Goal: Information Seeking & Learning: Find specific page/section

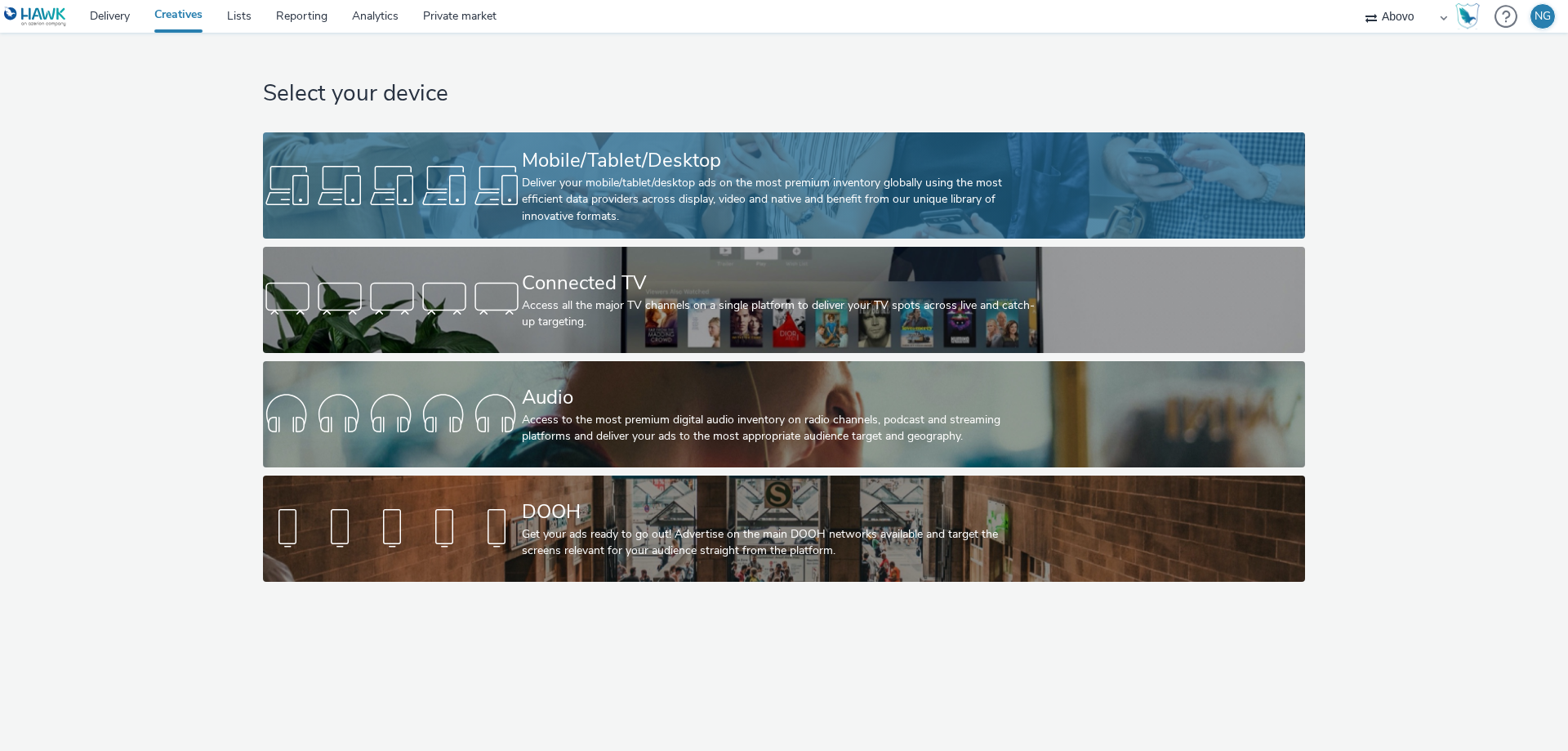
click at [397, 208] on div at bounding box center [392, 185] width 259 height 52
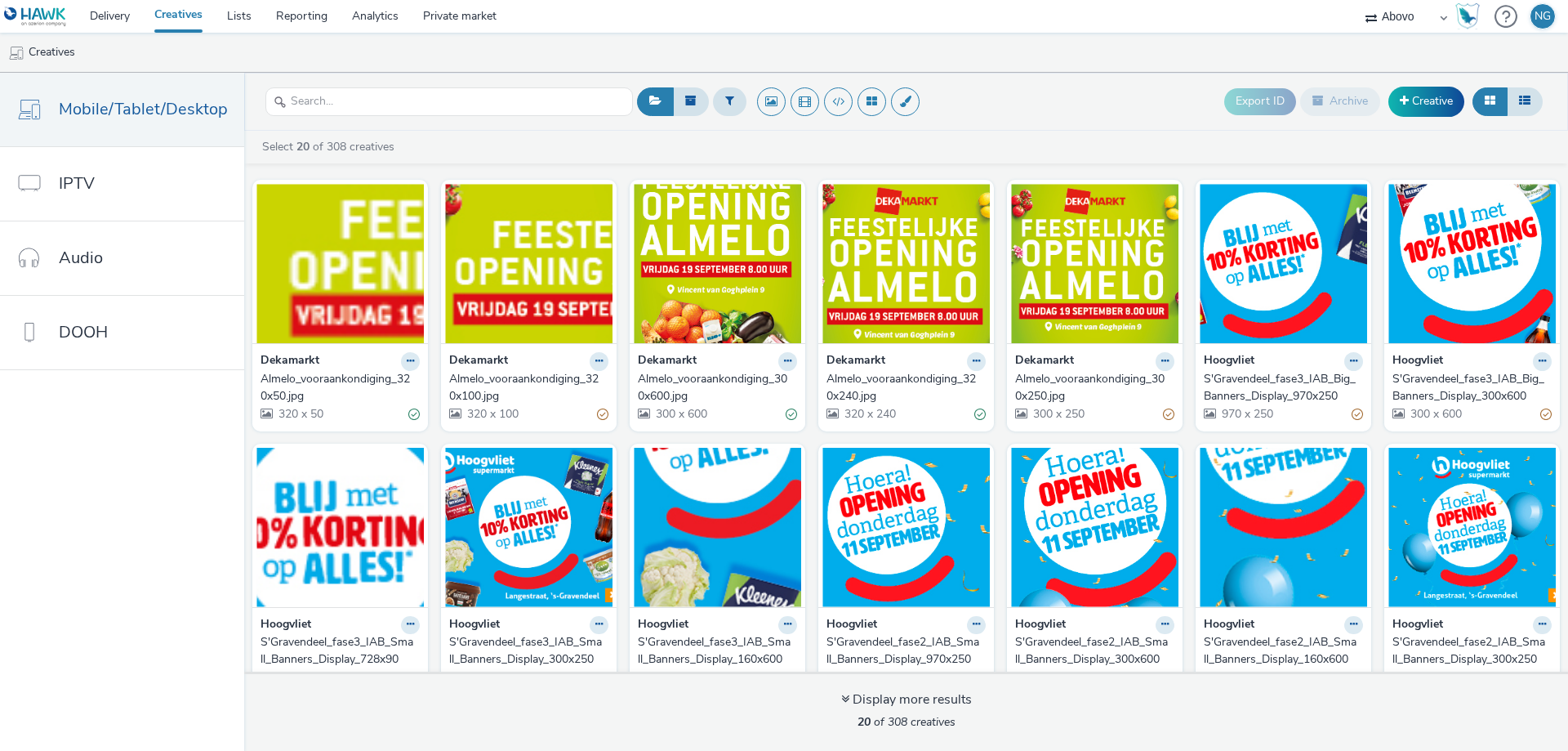
scroll to position [326, 0]
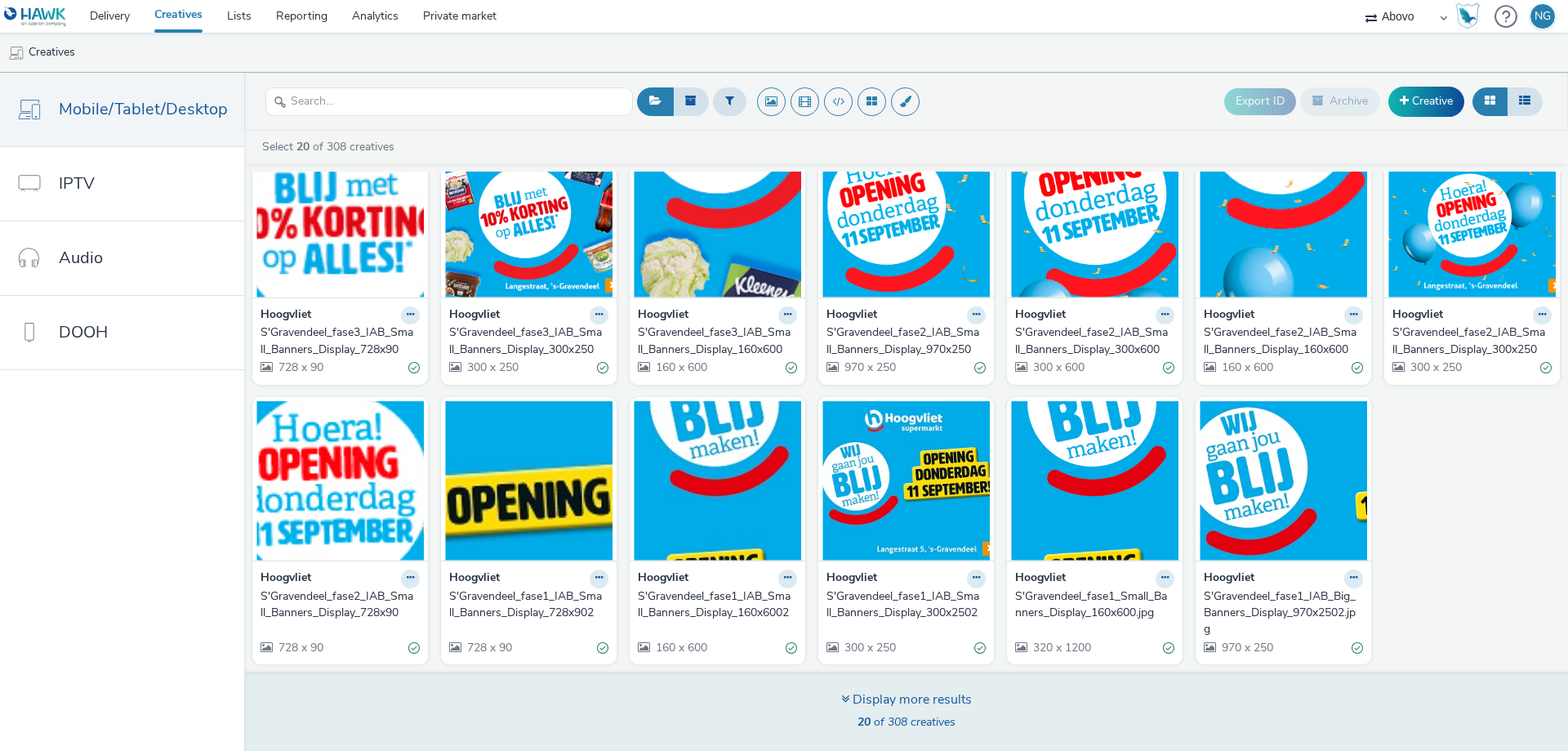
click at [953, 701] on div "Display more results" at bounding box center [906, 701] width 130 height 19
click at [844, 701] on icon at bounding box center [844, 698] width 8 height 13
click at [841, 693] on icon at bounding box center [844, 698] width 8 height 13
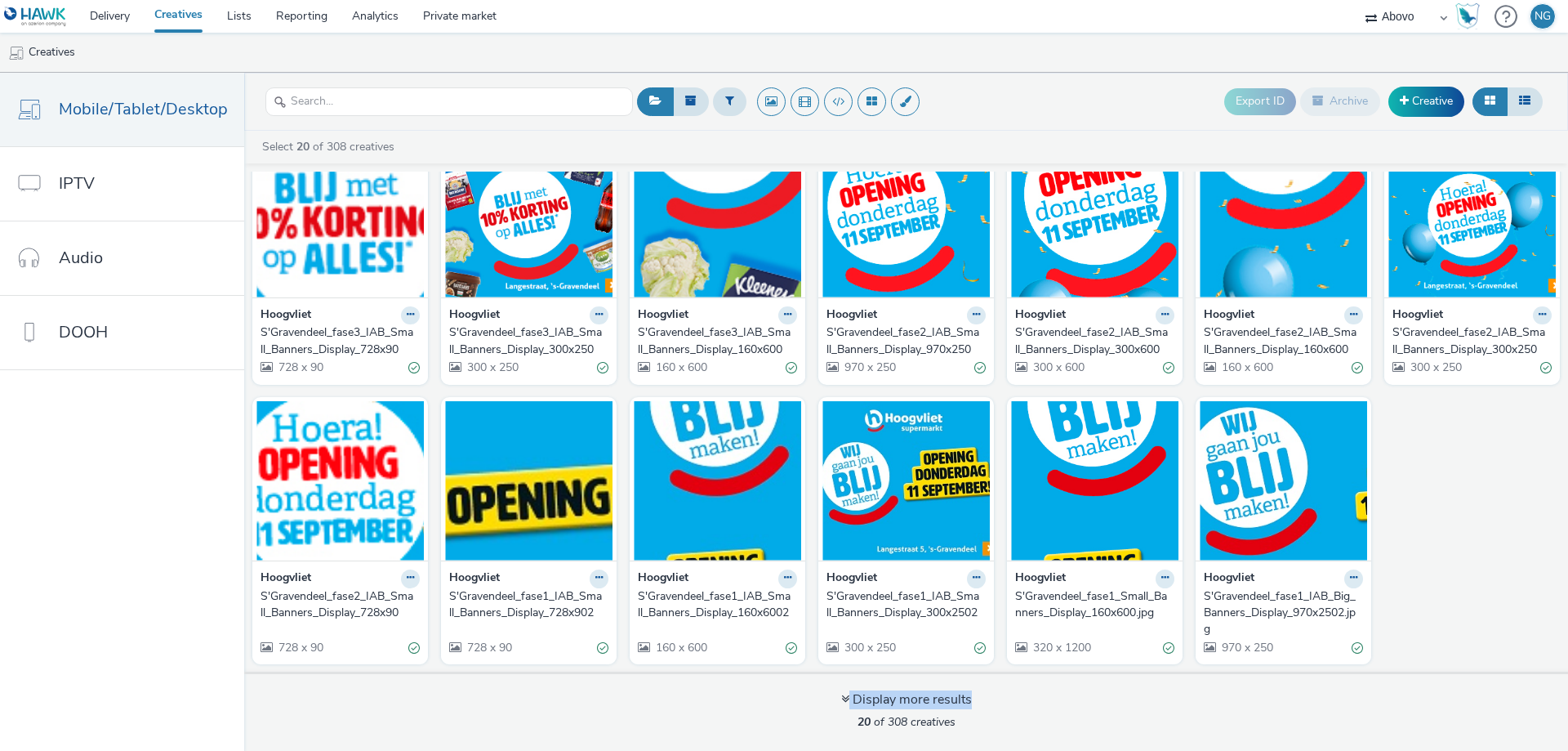
drag, startPoint x: 839, startPoint y: 700, endPoint x: 837, endPoint y: 773, distance: 73.0
click at [837, 750] on html "Delivery Creatives Lists Reporting Analytics Private market Abovo NG Creatives …" at bounding box center [784, 375] width 1568 height 751
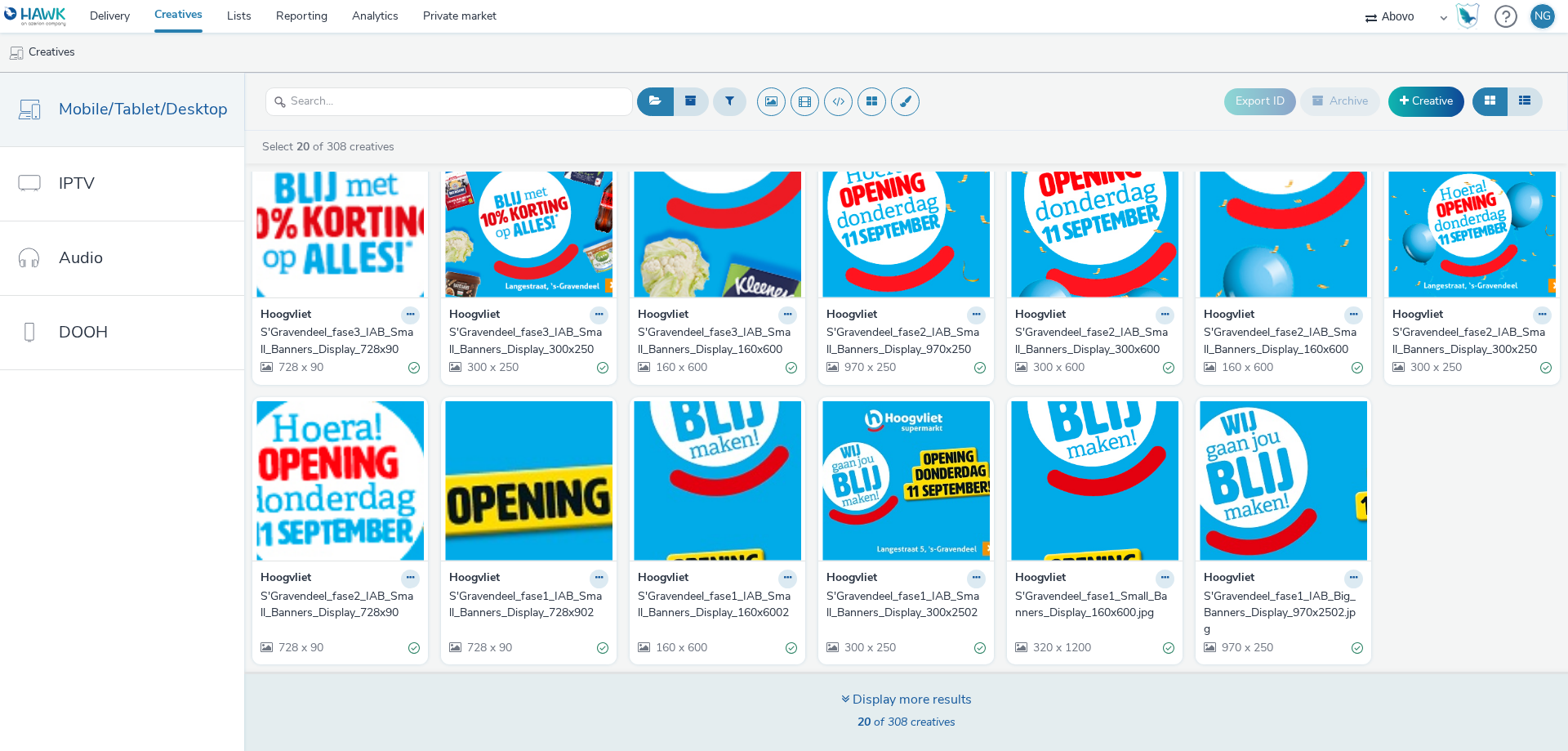
click at [891, 726] on span "20 of 308 creatives" at bounding box center [906, 722] width 98 height 16
click at [892, 726] on span "20 of 308 creatives" at bounding box center [906, 722] width 98 height 16
drag, startPoint x: 919, startPoint y: 727, endPoint x: 906, endPoint y: 727, distance: 13.0
click at [906, 727] on span "20 of 308 creatives" at bounding box center [906, 722] width 98 height 16
click at [857, 724] on strong "20" at bounding box center [864, 722] width 13 height 16
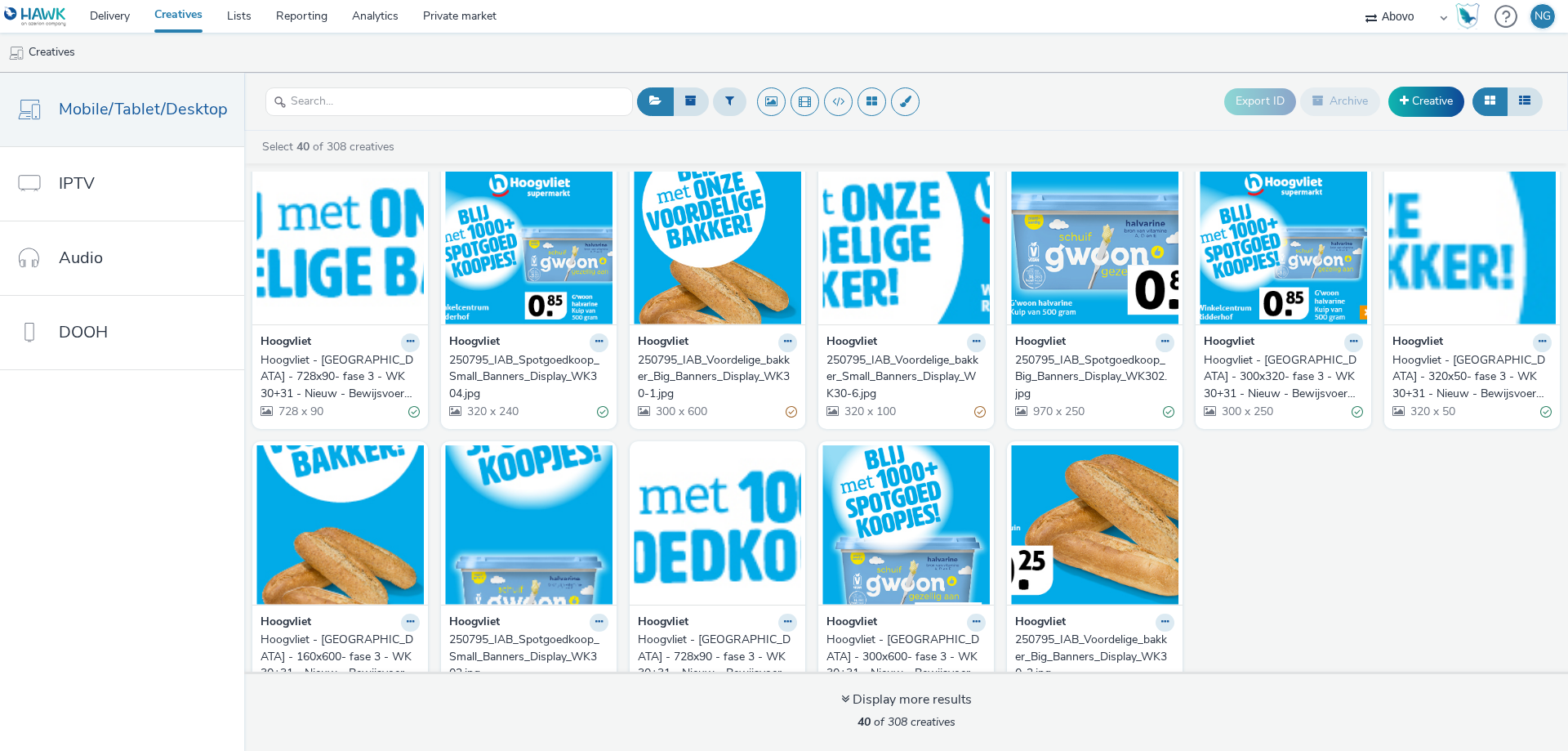
scroll to position [1166, 0]
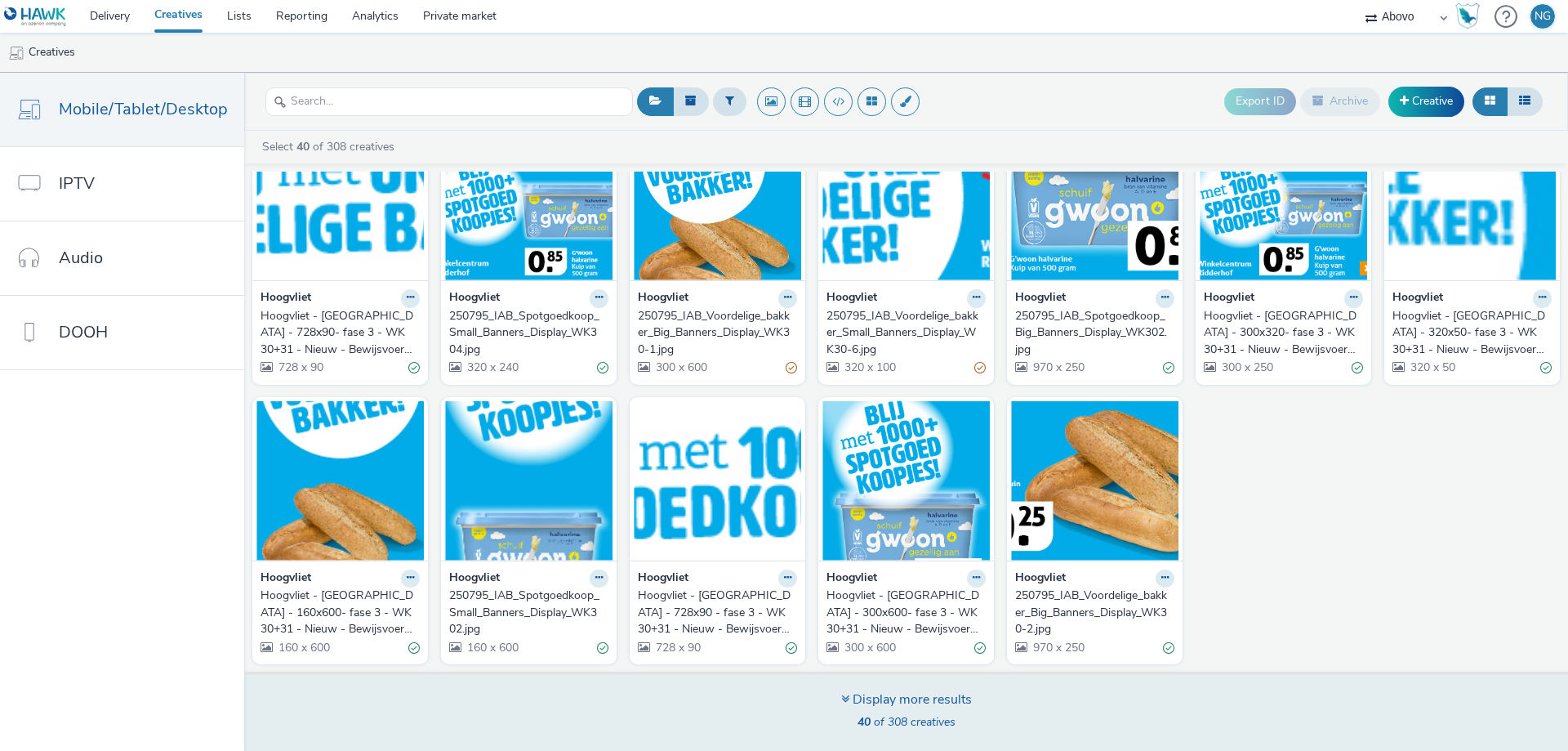
click at [864, 702] on div "Display more results" at bounding box center [906, 701] width 130 height 19
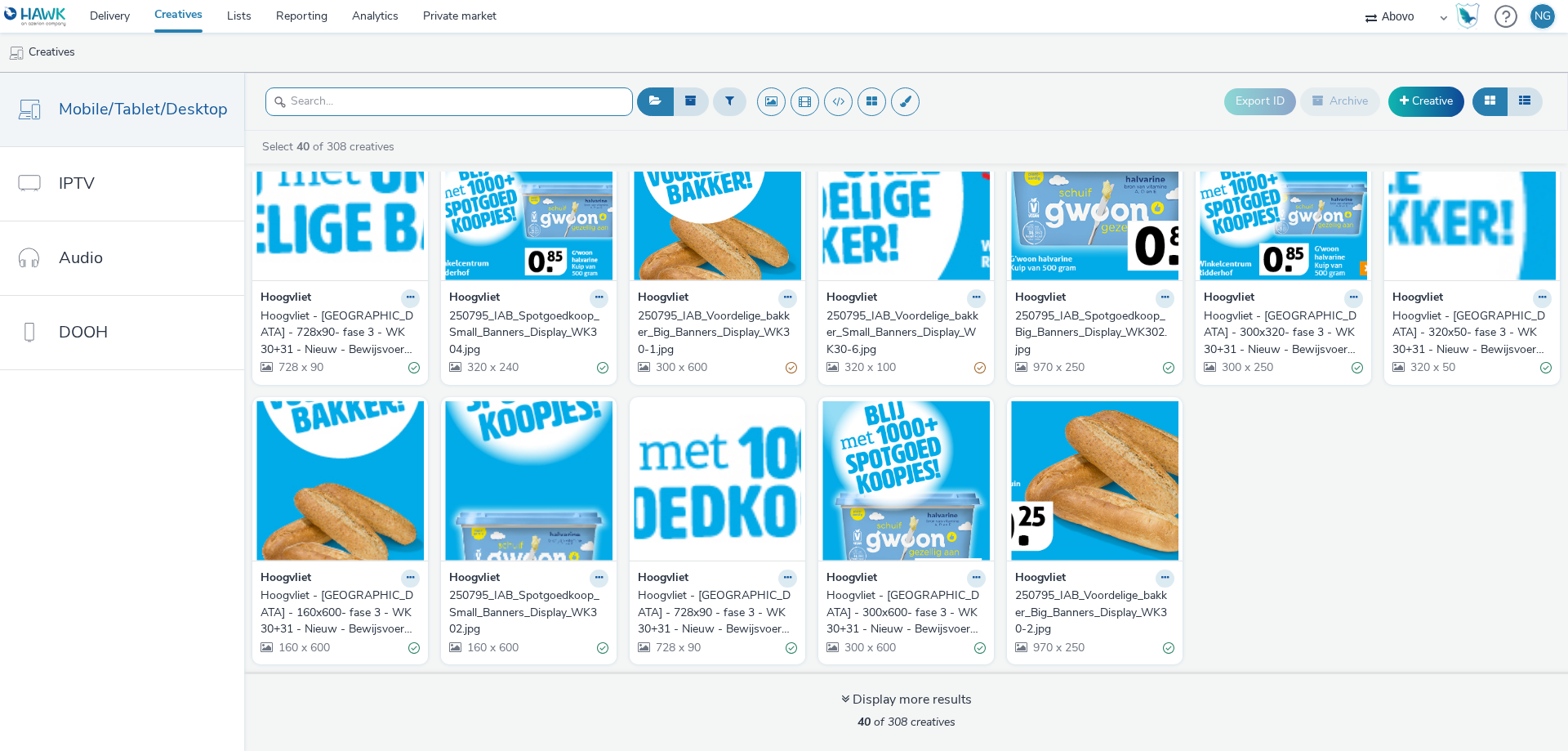
click at [482, 115] on input "text" at bounding box center [449, 101] width 368 height 29
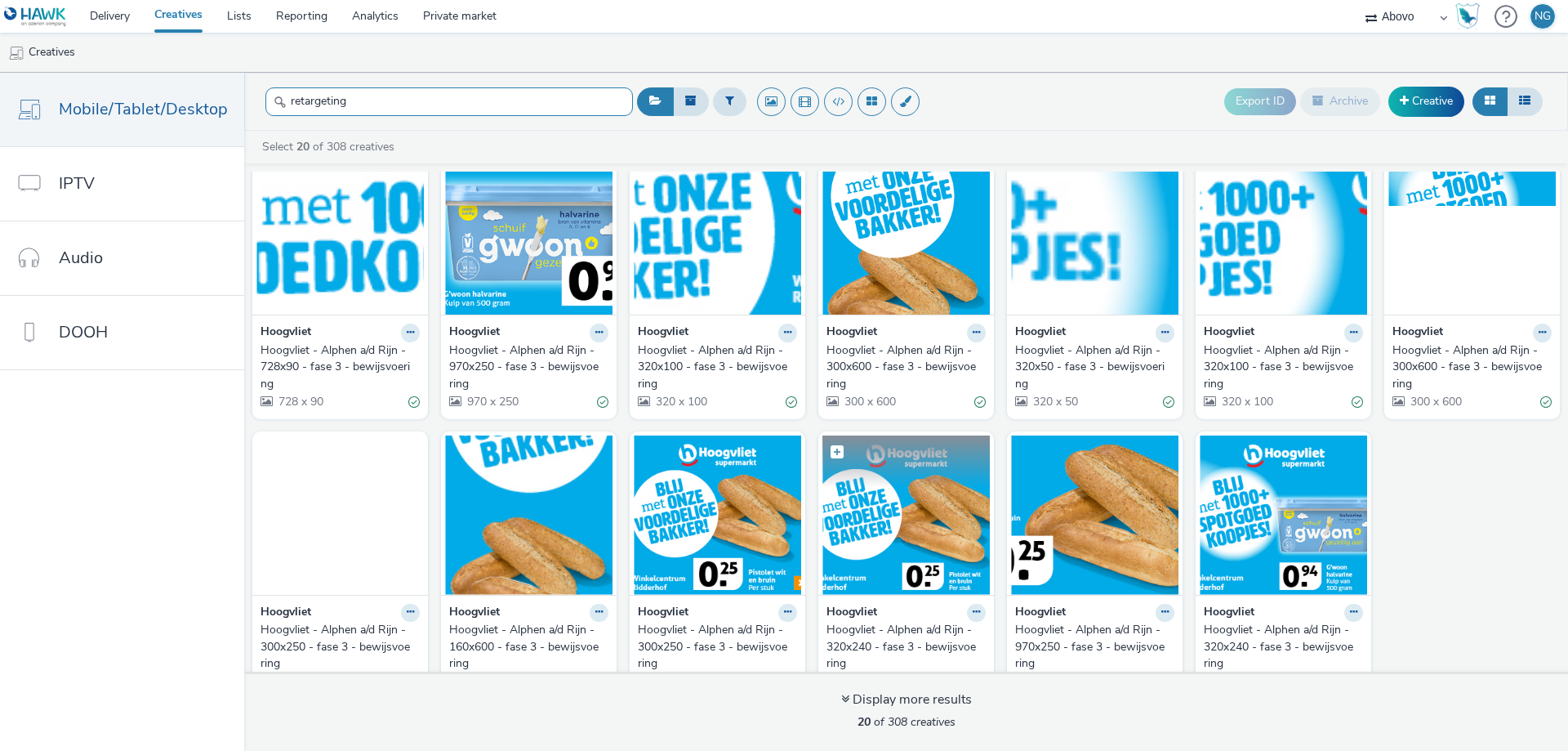
scroll to position [343, 0]
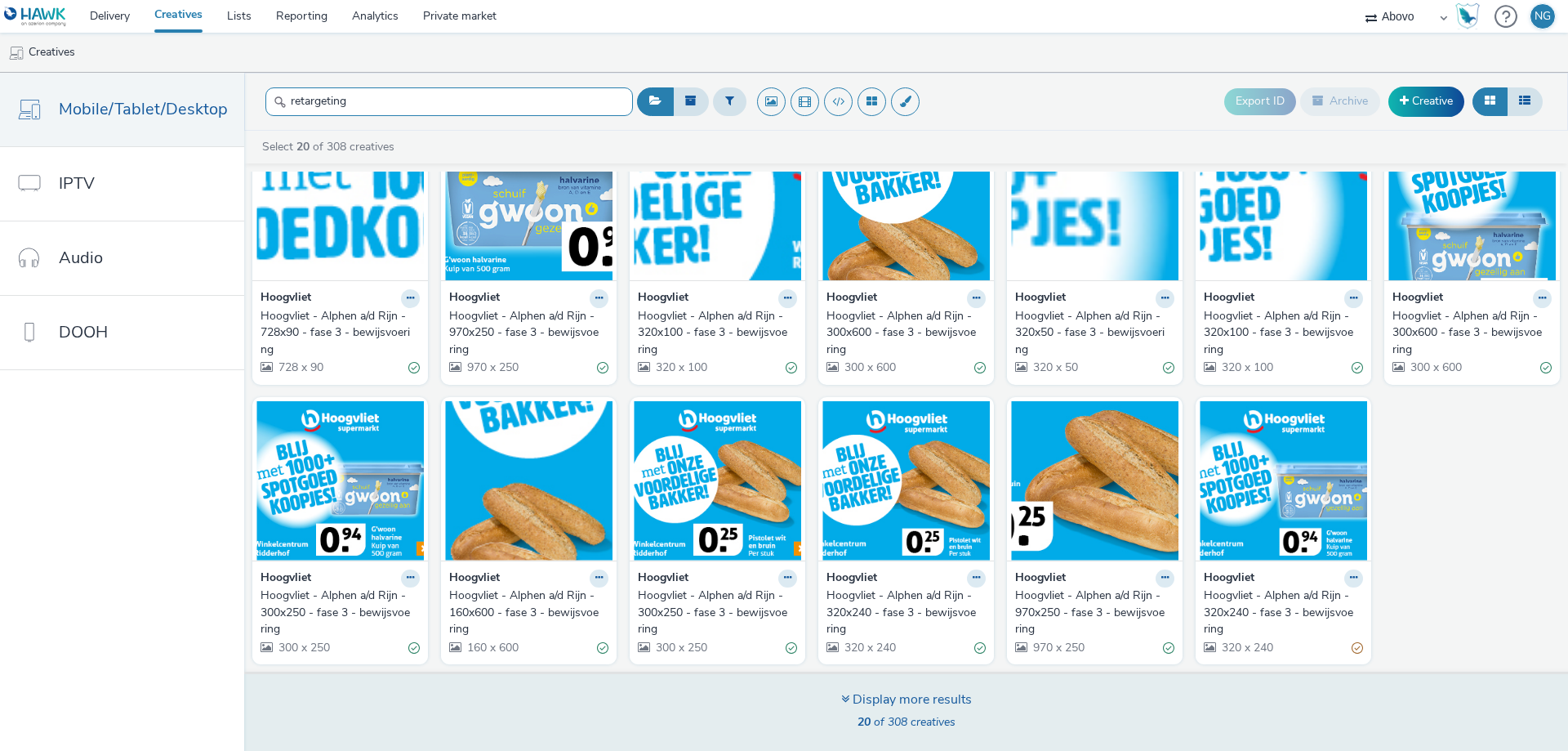
type input "retargeting"
click at [869, 702] on div "Display more results" at bounding box center [906, 701] width 130 height 19
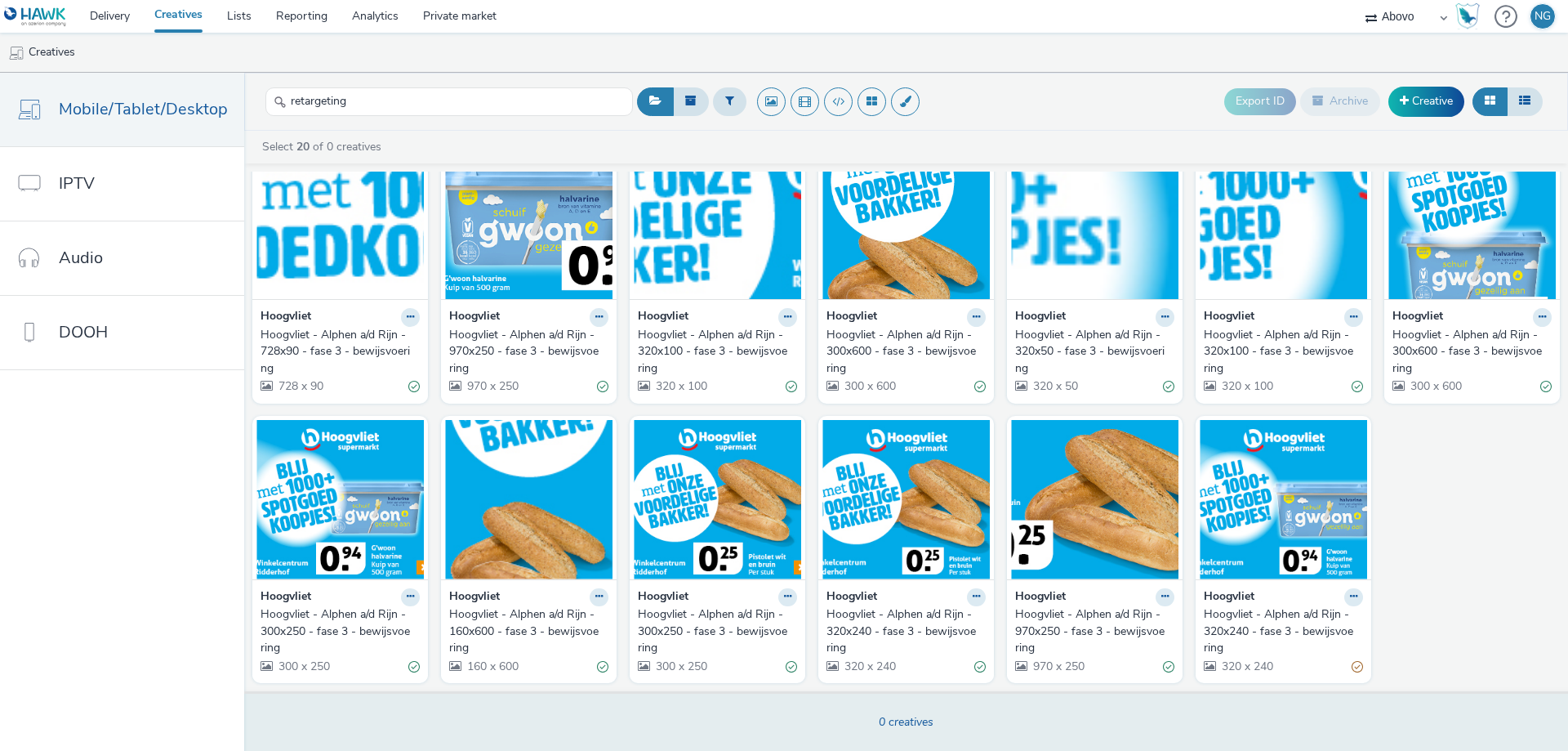
scroll to position [325, 0]
click at [581, 104] on input "retargeting" at bounding box center [449, 101] width 368 height 29
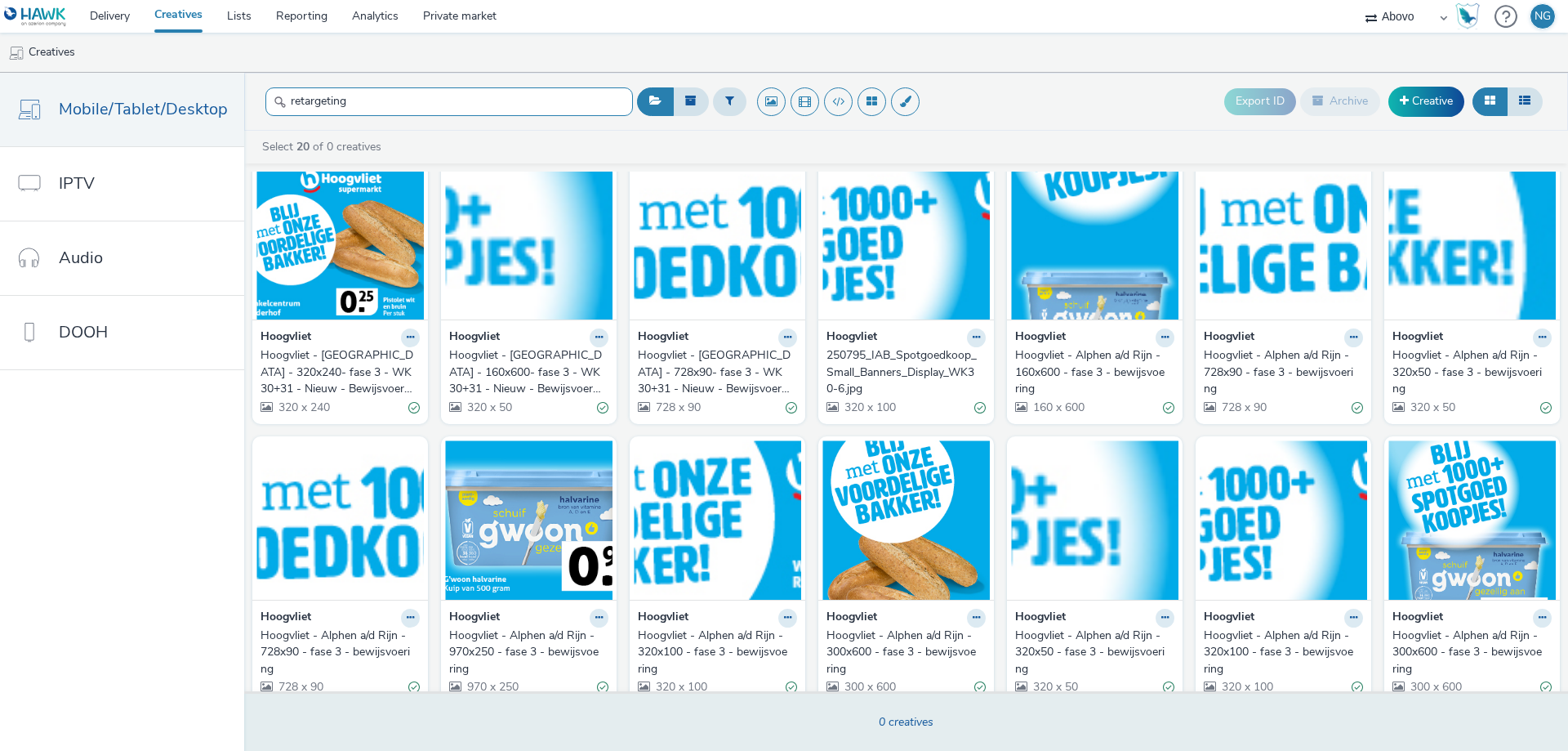
scroll to position [324, 0]
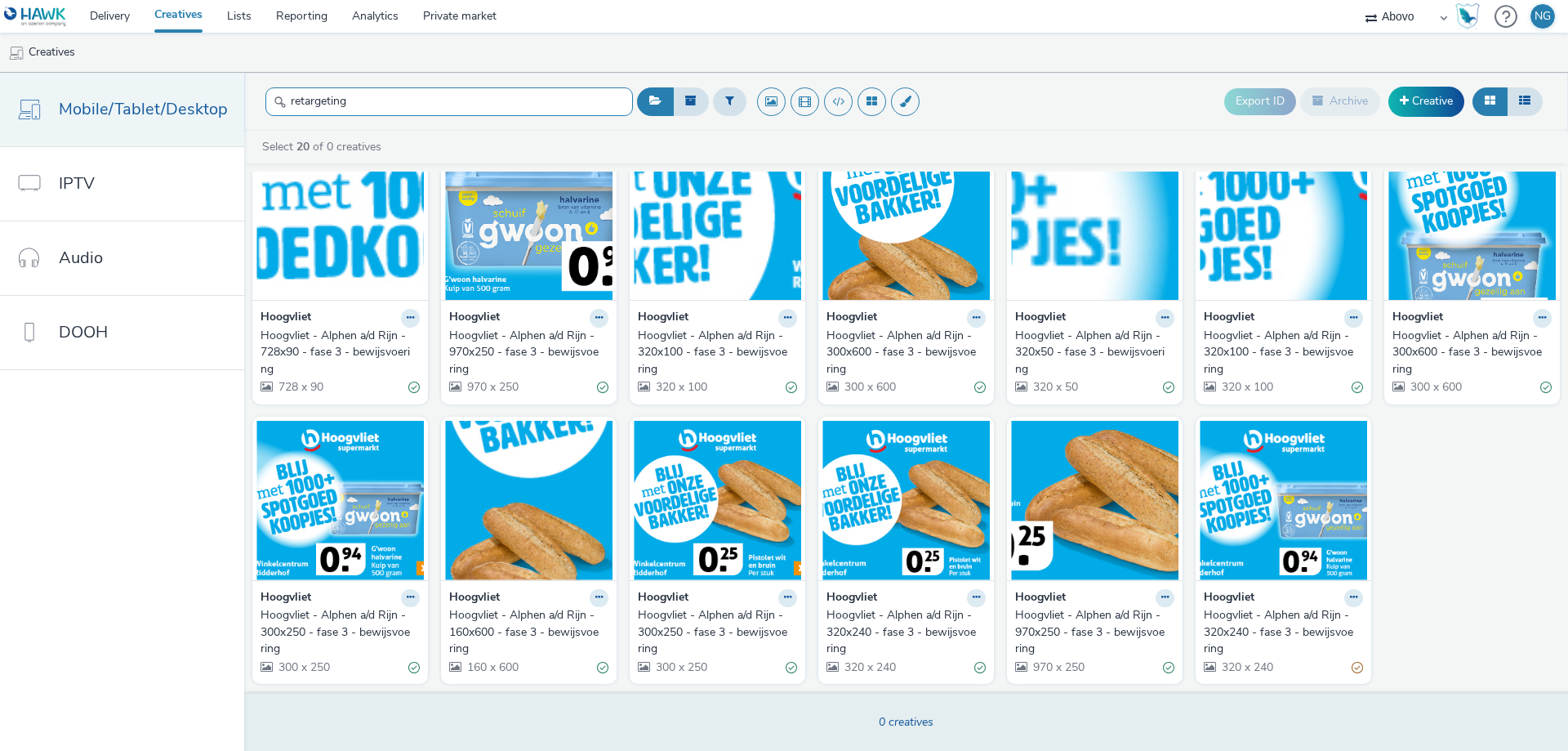
drag, startPoint x: 378, startPoint y: 106, endPoint x: 136, endPoint y: 106, distance: 242.0
click at [137, 105] on div "Mobile/Tablet/Desktop IPTV Audio DOOH retargeting Export ID Archive Creative Se…" at bounding box center [784, 412] width 1568 height 678
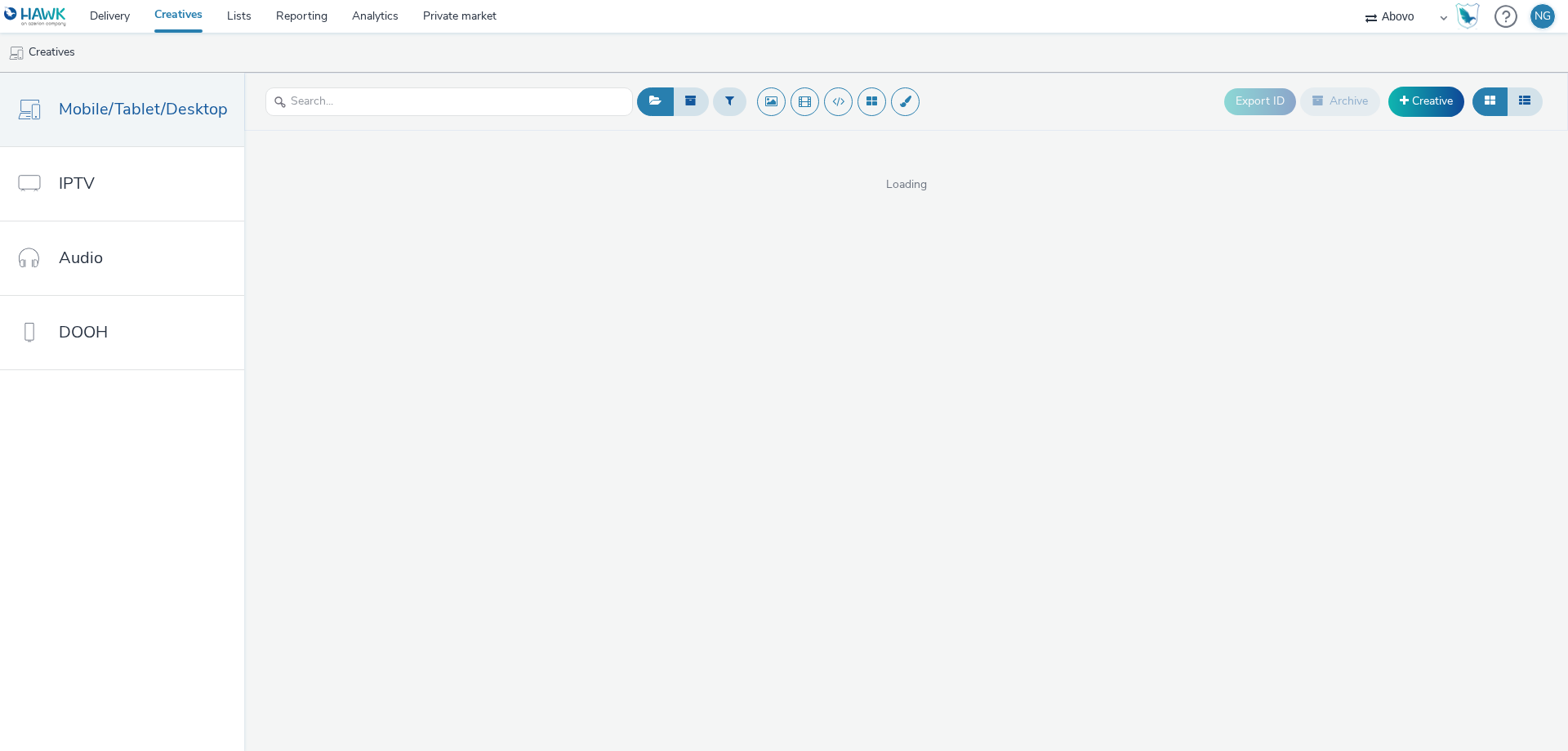
click at [1060, 88] on div "Export ID Archive Creative" at bounding box center [1090, 102] width 914 height 40
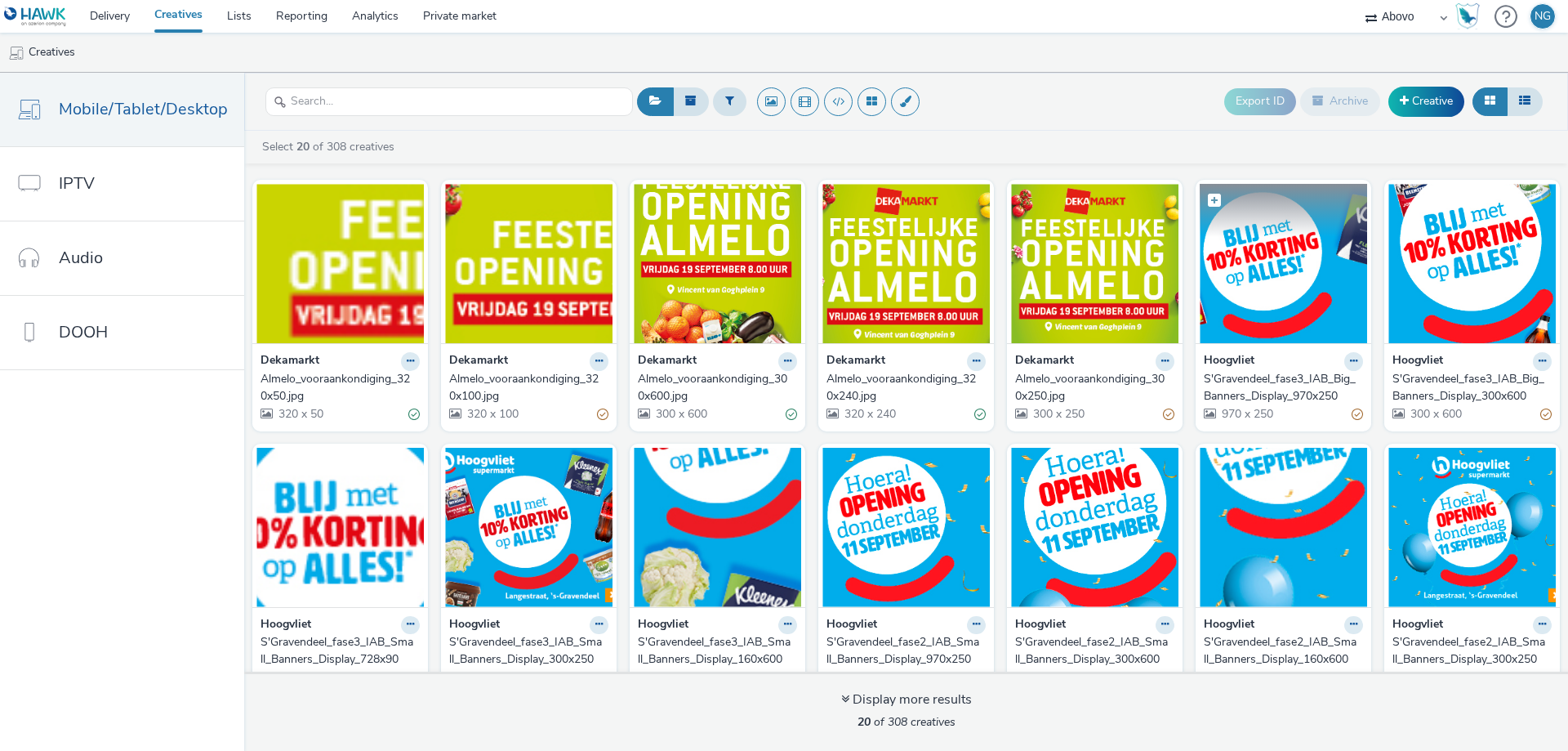
click at [1251, 280] on img at bounding box center [1284, 263] width 168 height 159
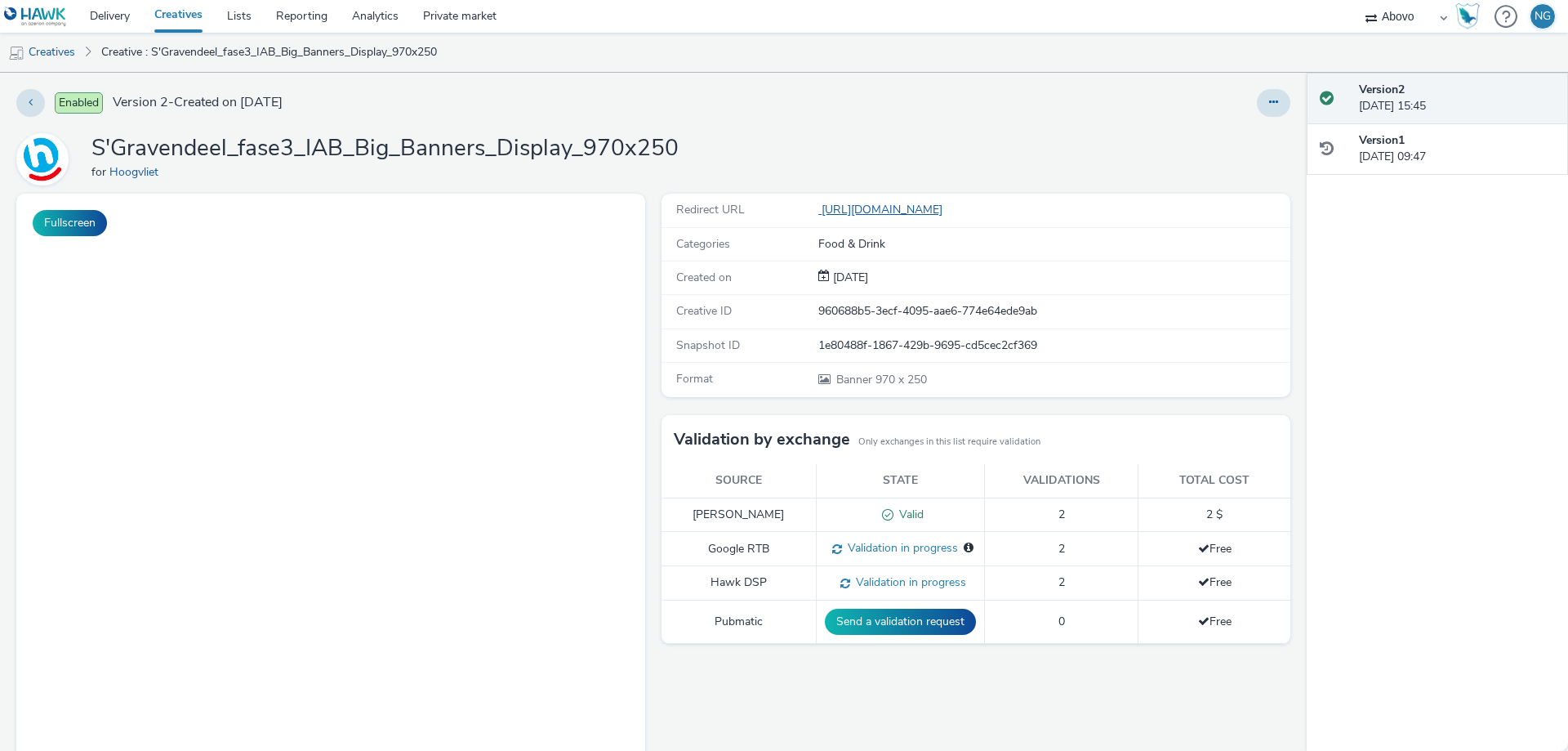
click at [949, 214] on link "[URL][DOMAIN_NAME]" at bounding box center [884, 210] width 130 height 16
